Goal: Task Accomplishment & Management: Complete application form

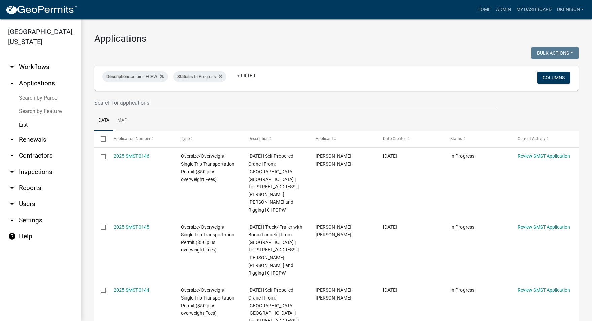
select select "3: 100"
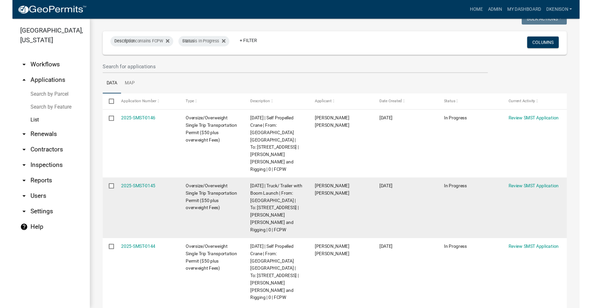
scroll to position [67, 0]
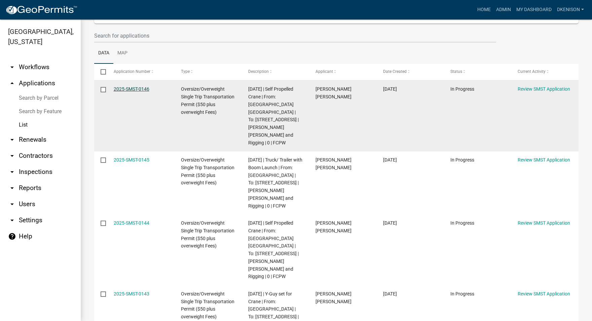
click at [134, 88] on link "2025-SMST-0146" at bounding box center [132, 88] width 36 height 5
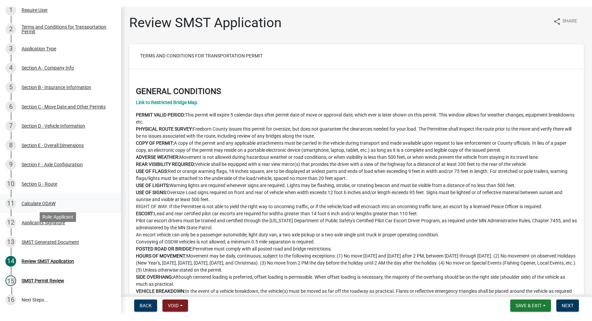
scroll to position [134, 0]
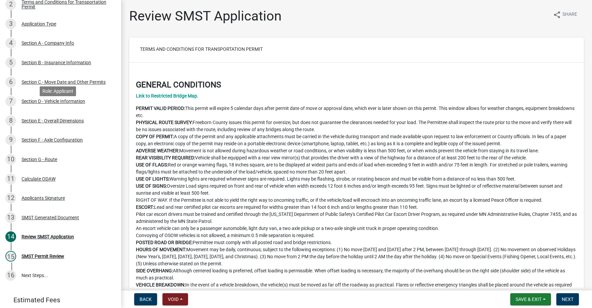
click at [66, 104] on div "Section D - Vehicle Information" at bounding box center [54, 101] width 64 height 5
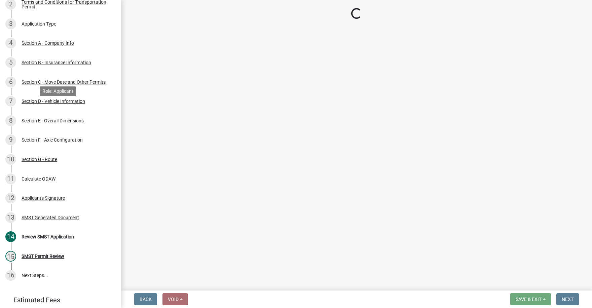
select select "TN"
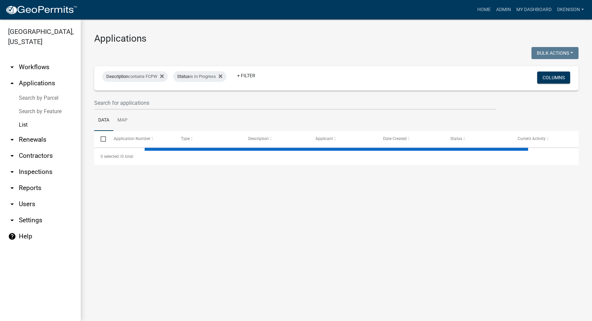
select select "3: 100"
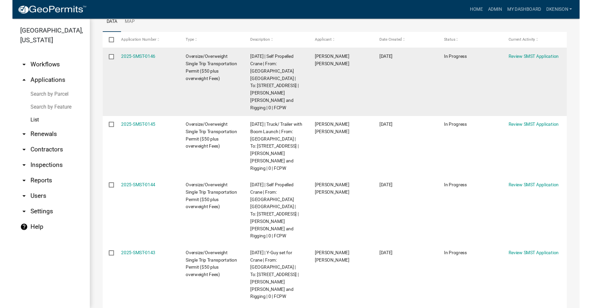
scroll to position [101, 0]
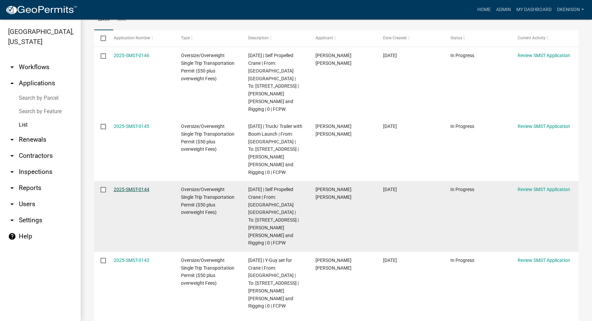
click at [123, 187] on link "2025-SMST-0144" at bounding box center [132, 189] width 36 height 5
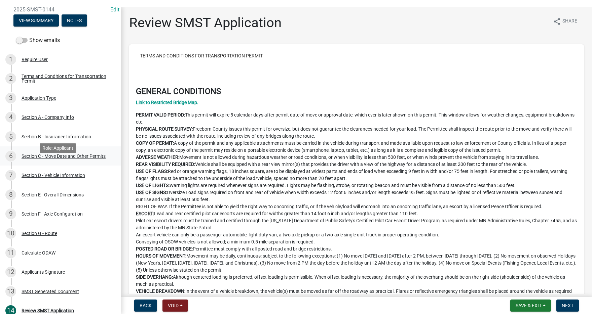
scroll to position [67, 0]
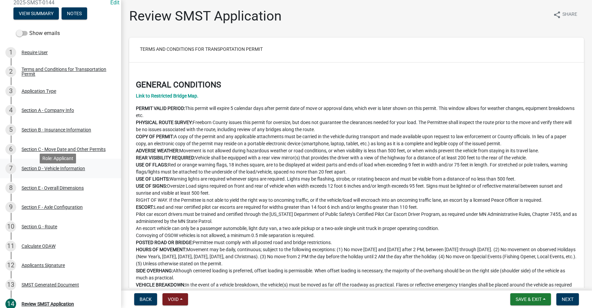
click at [56, 171] on div "Section D - Vehicle Information" at bounding box center [54, 168] width 64 height 5
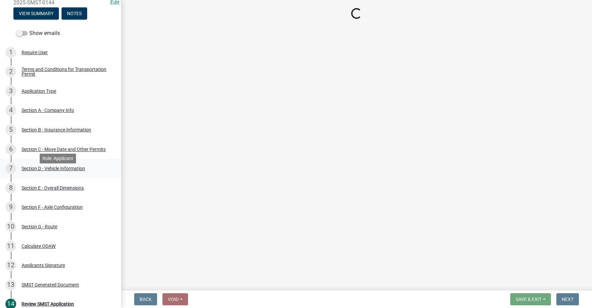
select select "TN"
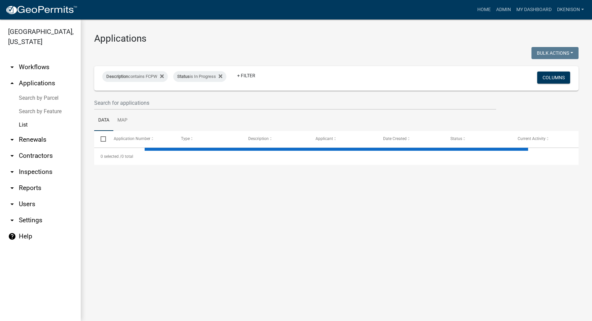
select select "3: 100"
